Goal: Task Accomplishment & Management: Manage account settings

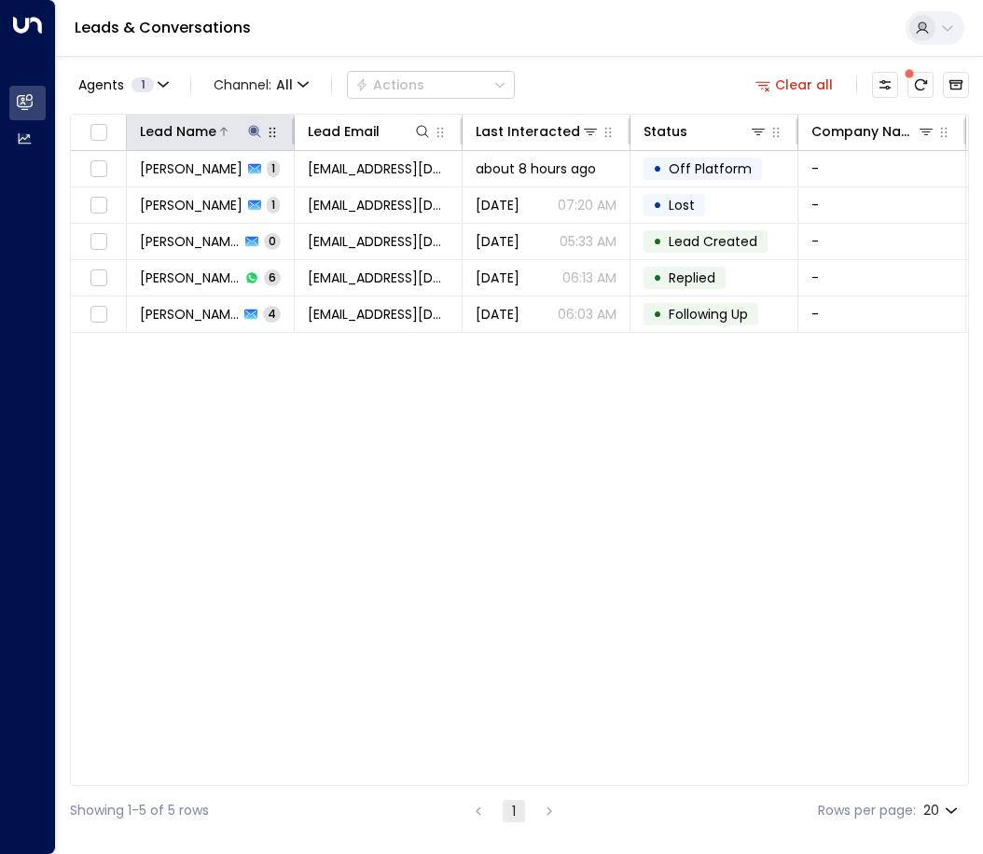
click at [254, 134] on icon at bounding box center [254, 131] width 15 height 15
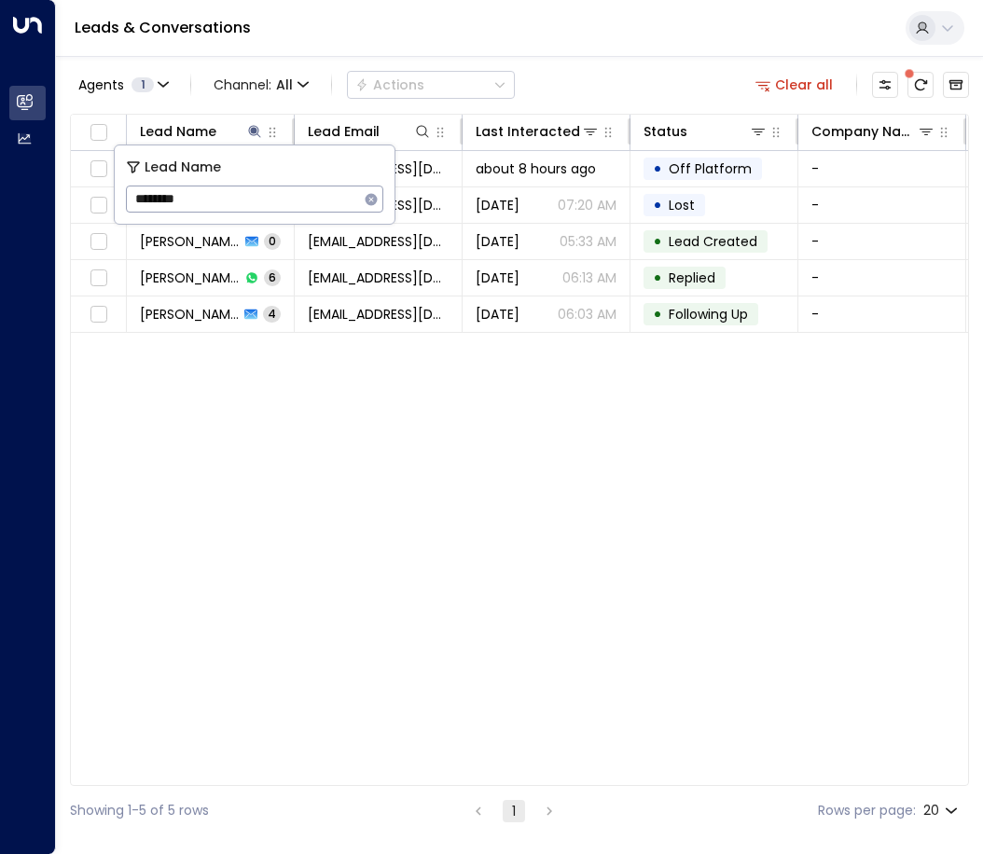
drag, startPoint x: 212, startPoint y: 198, endPoint x: 60, endPoint y: 198, distance: 152.0
click at [60, 198] on body "Overview Leads & Conversations Leads & Conversations Analytics Analytics Leads …" at bounding box center [491, 418] width 983 height 836
click at [366, 199] on icon "button" at bounding box center [372, 199] width 12 height 12
click at [290, 204] on input "text" at bounding box center [254, 199] width 257 height 35
paste input "**********"
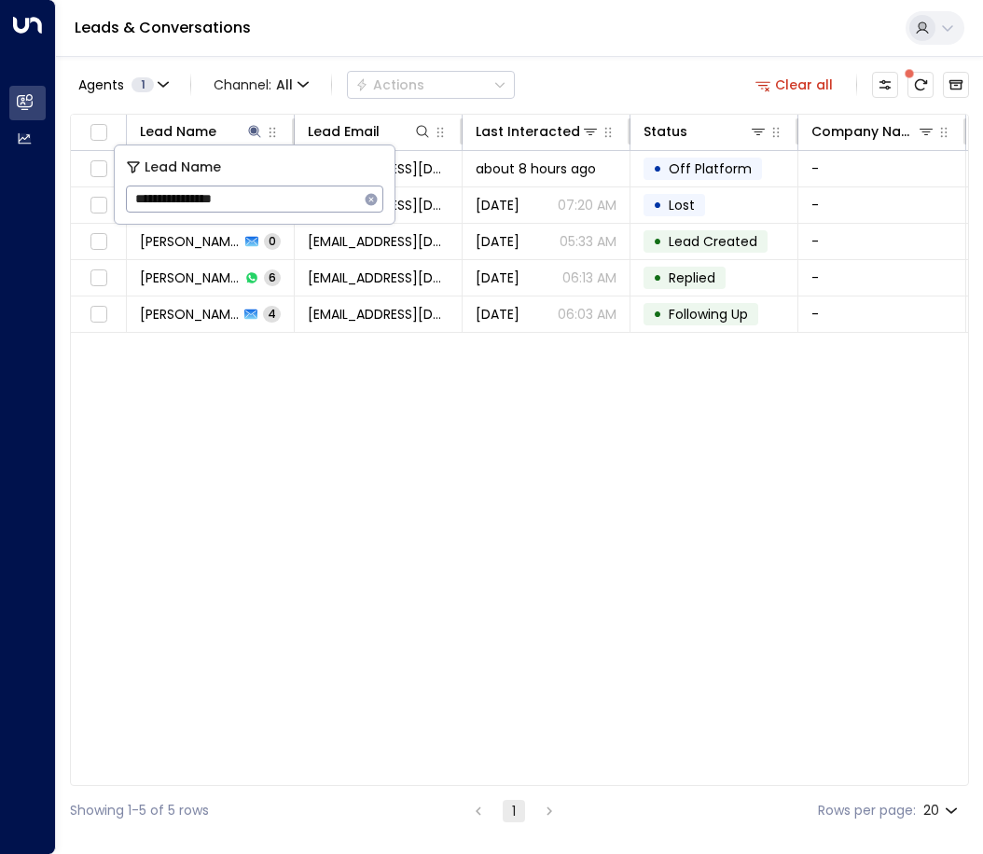
type input "**********"
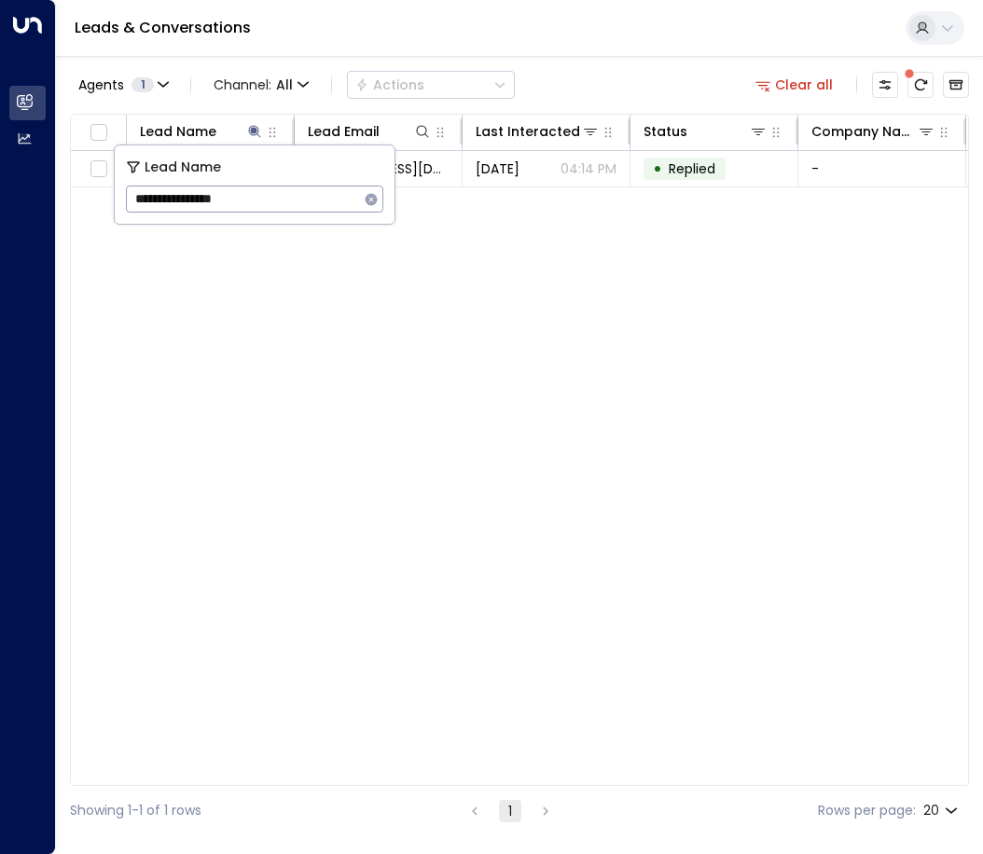
click at [347, 323] on div "Lead Name Lead Email Last Interacted Status Company Name Product # of people AI…" at bounding box center [519, 450] width 899 height 672
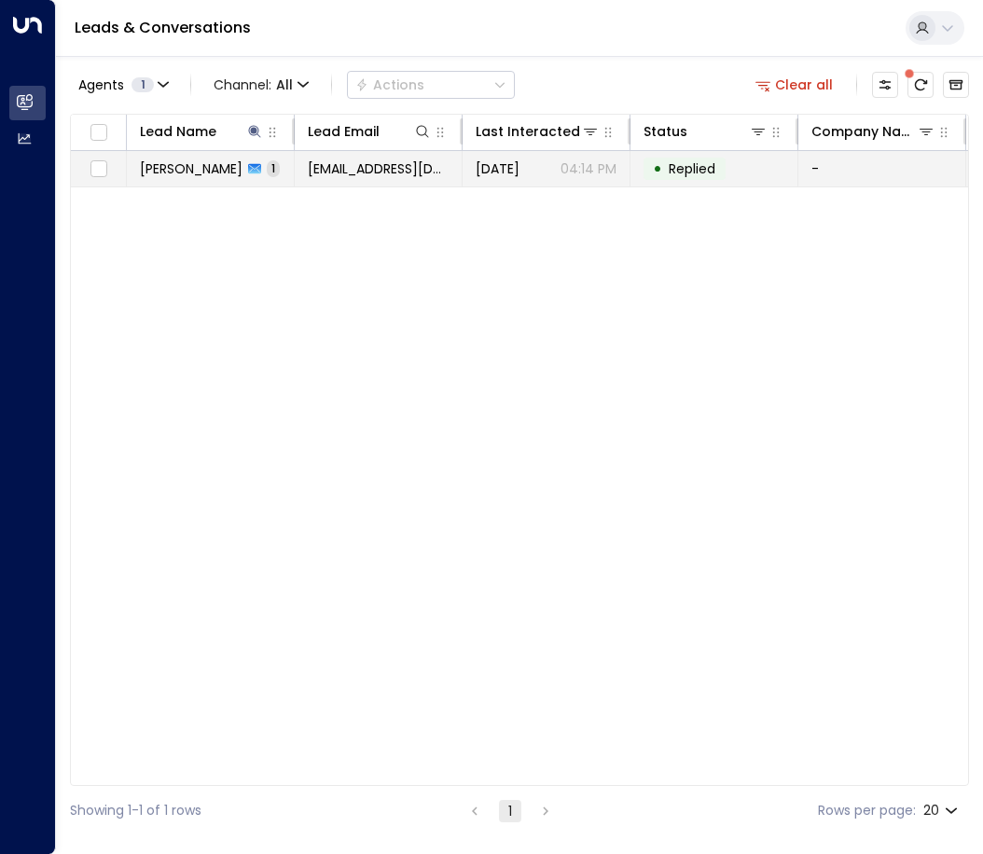
click at [209, 170] on span "[PERSON_NAME]" at bounding box center [191, 168] width 103 height 19
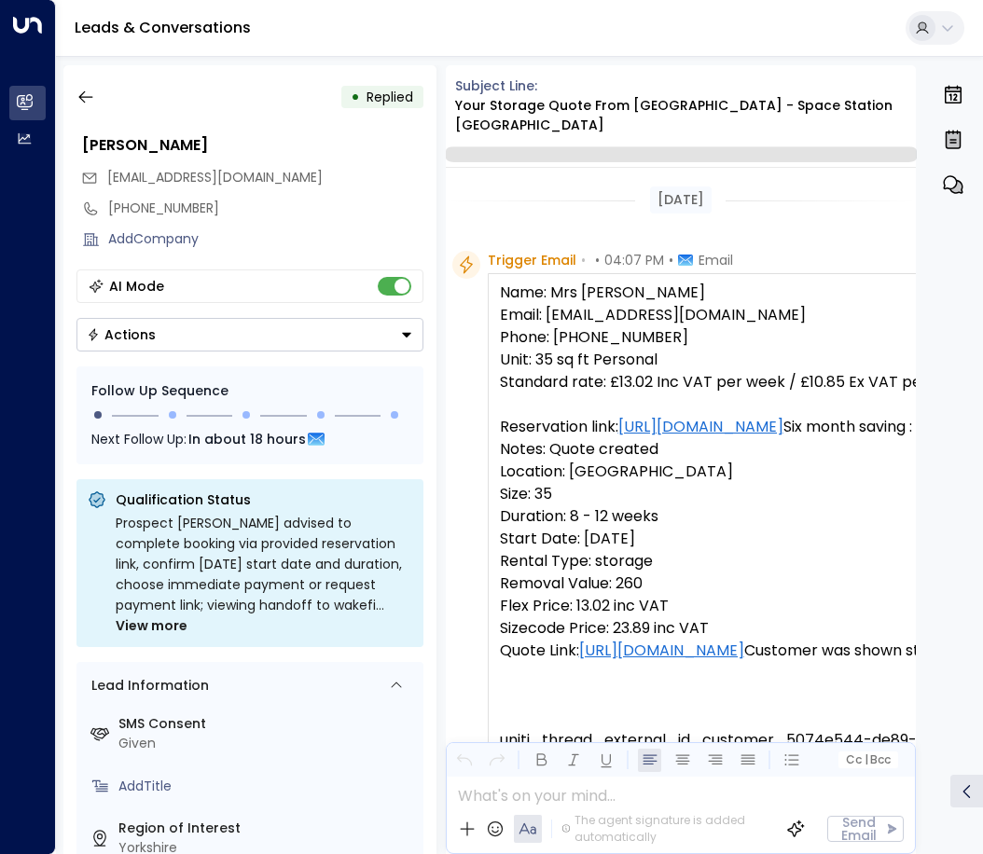
scroll to position [730, 0]
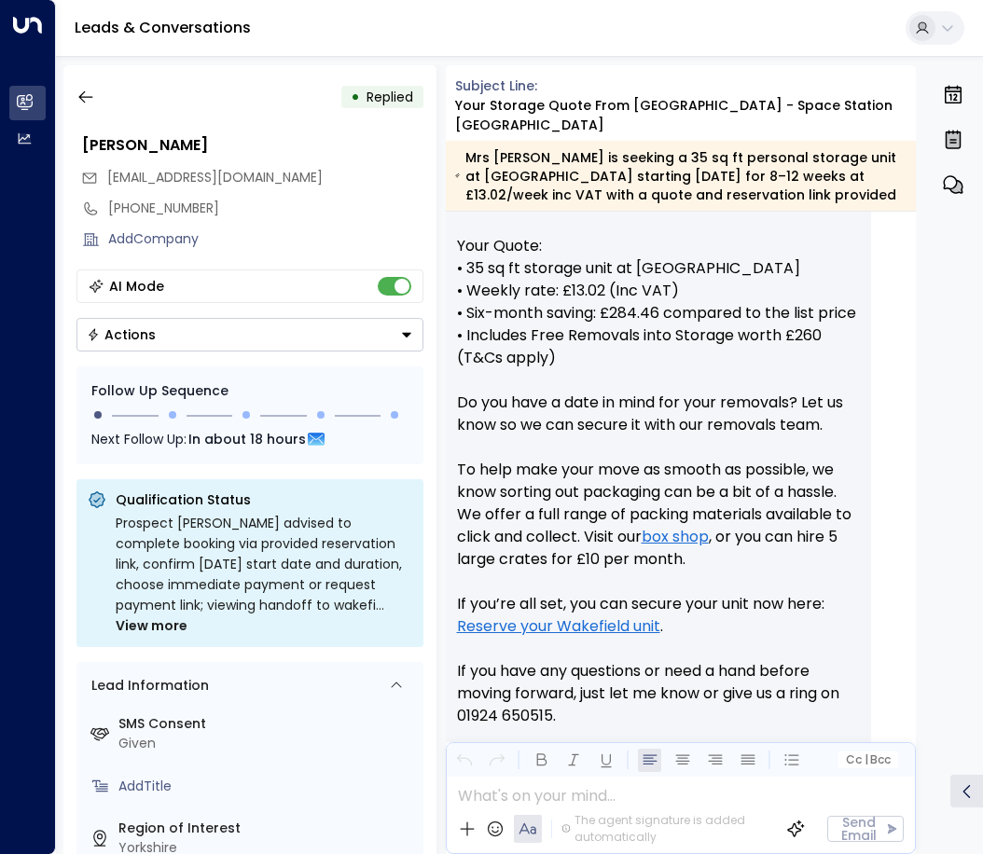
click at [306, 342] on button "Actions" at bounding box center [249, 335] width 347 height 34
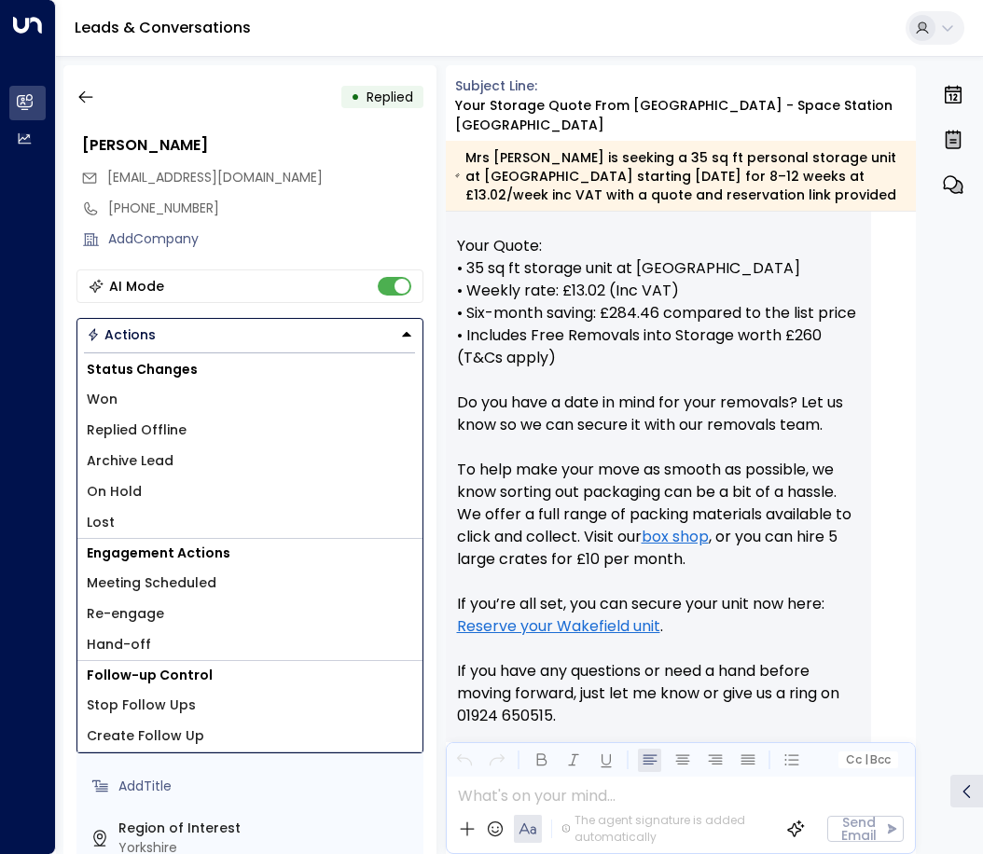
click at [125, 433] on span "Replied Offline" at bounding box center [137, 431] width 100 height 20
